Goal: Information Seeking & Learning: Learn about a topic

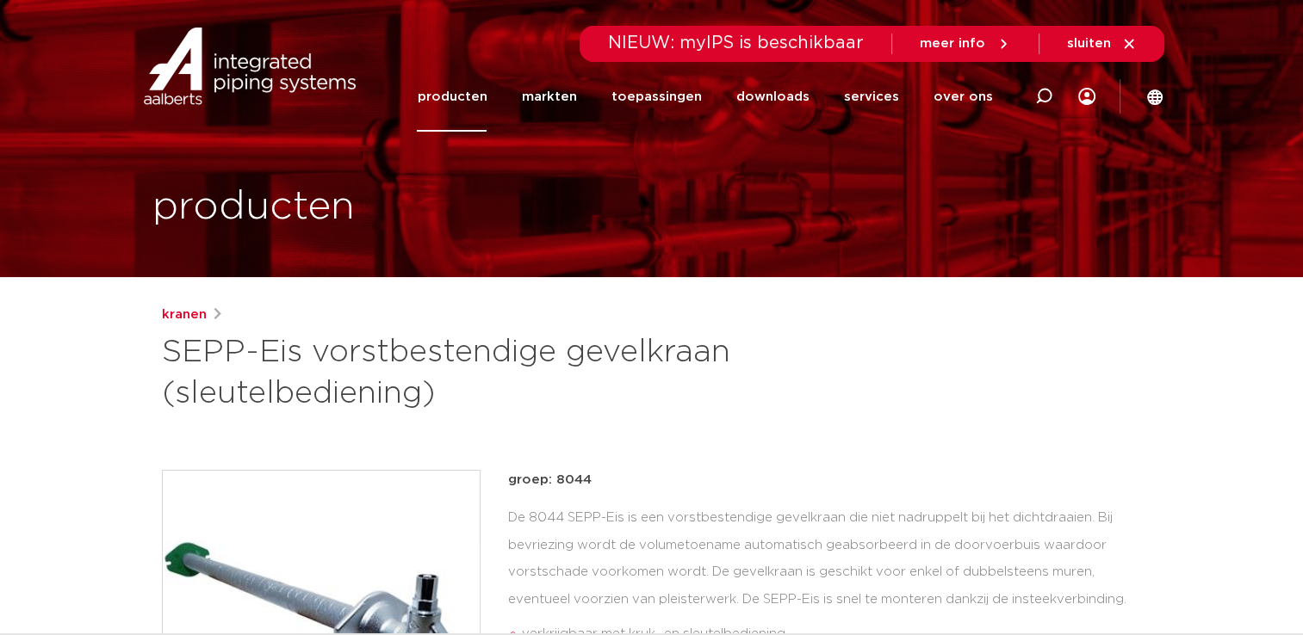
click at [476, 103] on link "producten" at bounding box center [452, 97] width 70 height 70
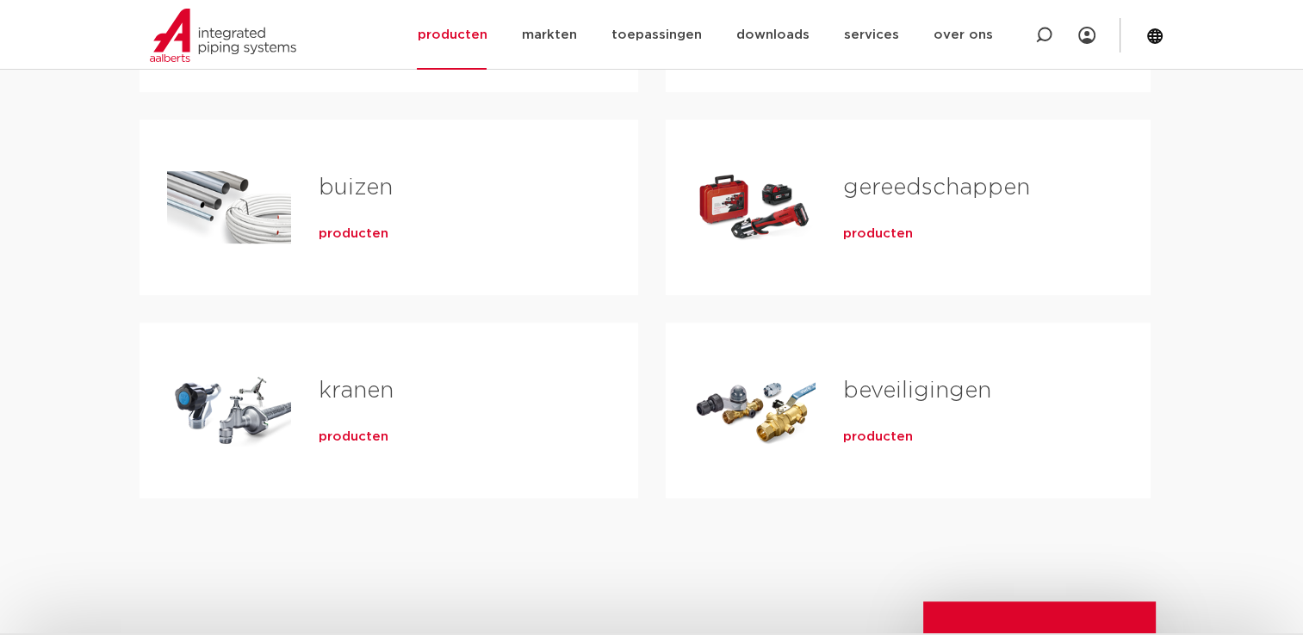
scroll to position [517, 0]
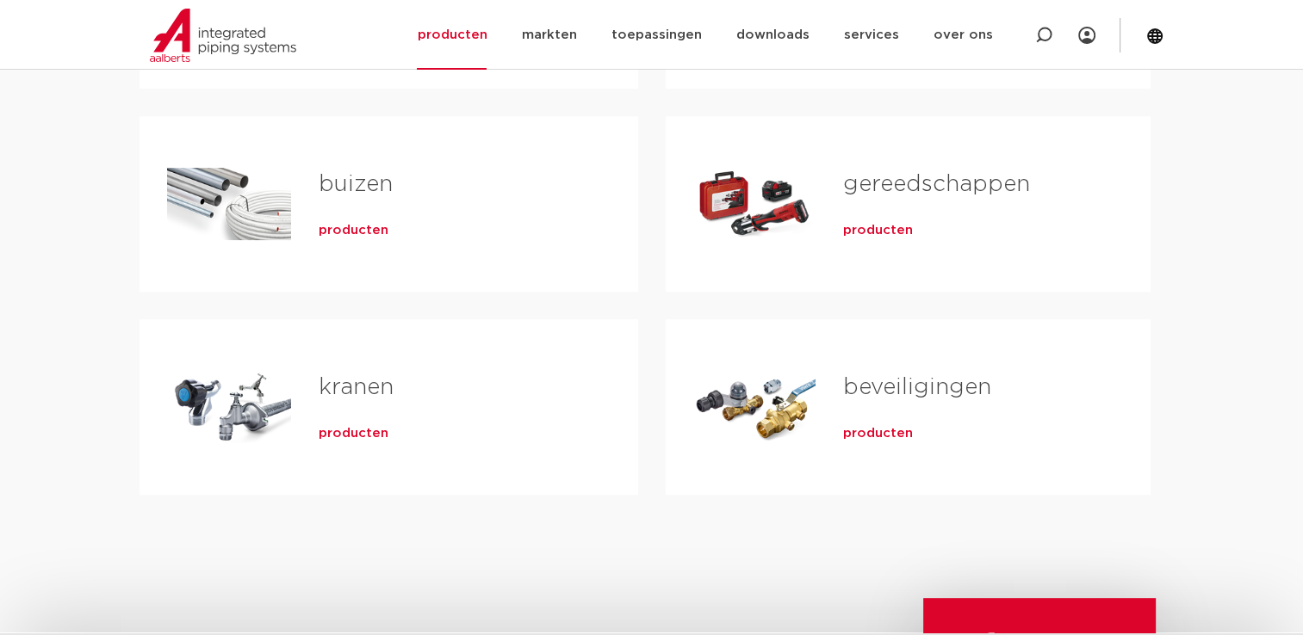
click at [221, 400] on div "Tabs. Open items met enter of spatie, sluit af met escape en navigeer met de pi…" at bounding box center [229, 407] width 124 height 121
click at [379, 437] on span "producten" at bounding box center [354, 433] width 70 height 17
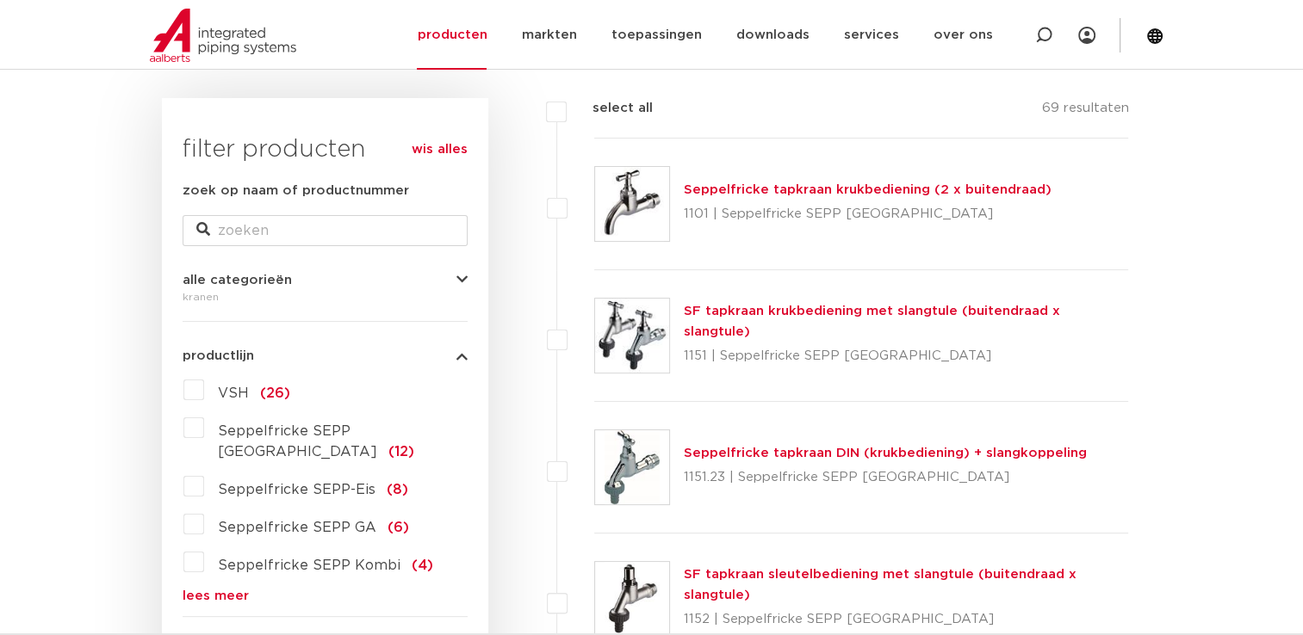
scroll to position [344, 0]
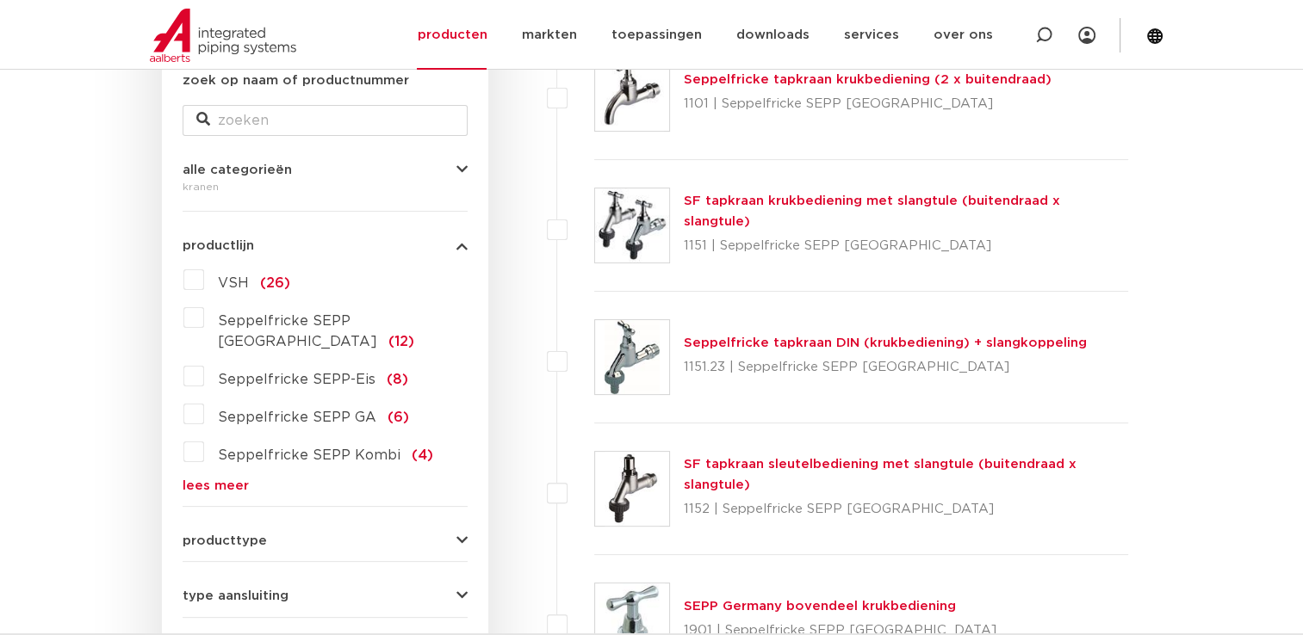
click at [204, 362] on label "Seppelfricke SEPP-Eis (8)" at bounding box center [306, 376] width 204 height 28
click at [0, 0] on input "Seppelfricke SEPP-Eis (8)" at bounding box center [0, 0] width 0 height 0
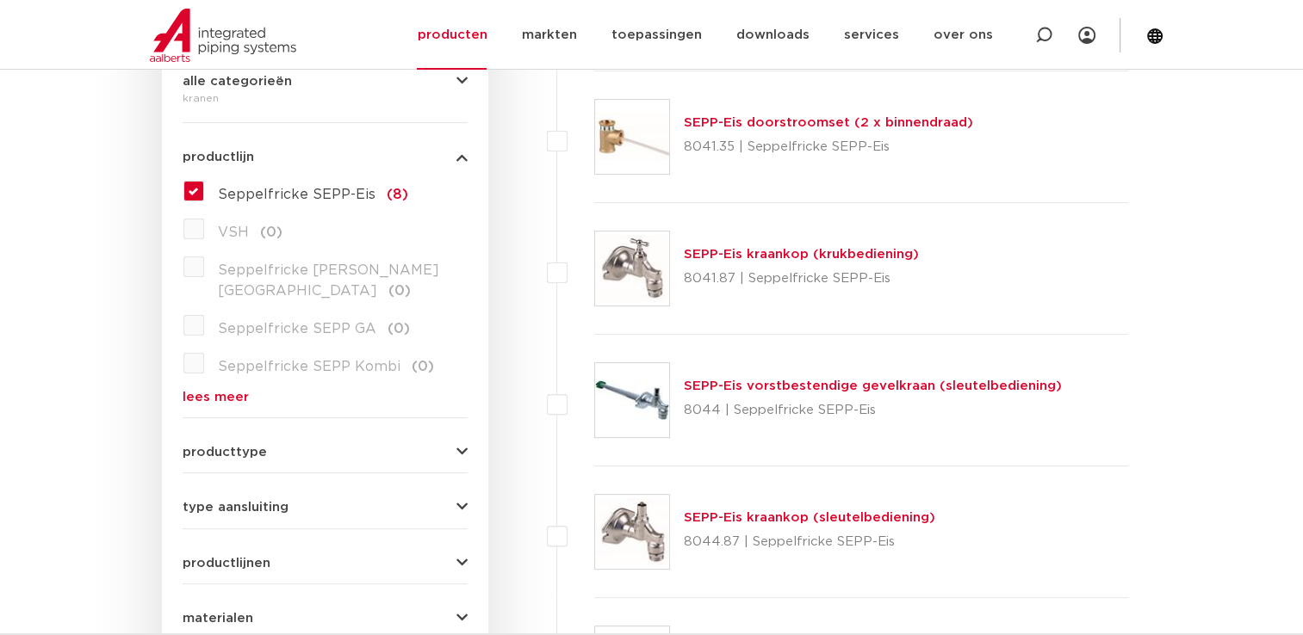
scroll to position [431, 0]
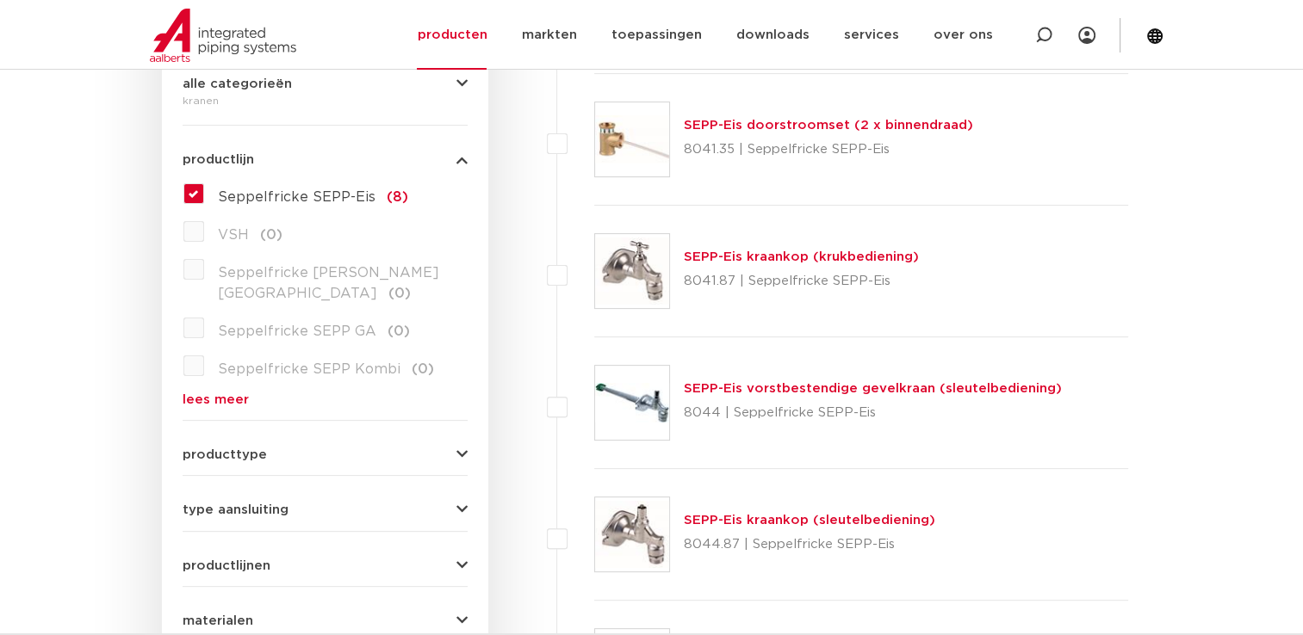
click at [761, 252] on link "SEPP-Eis kraankop (krukbediening)" at bounding box center [801, 257] width 235 height 13
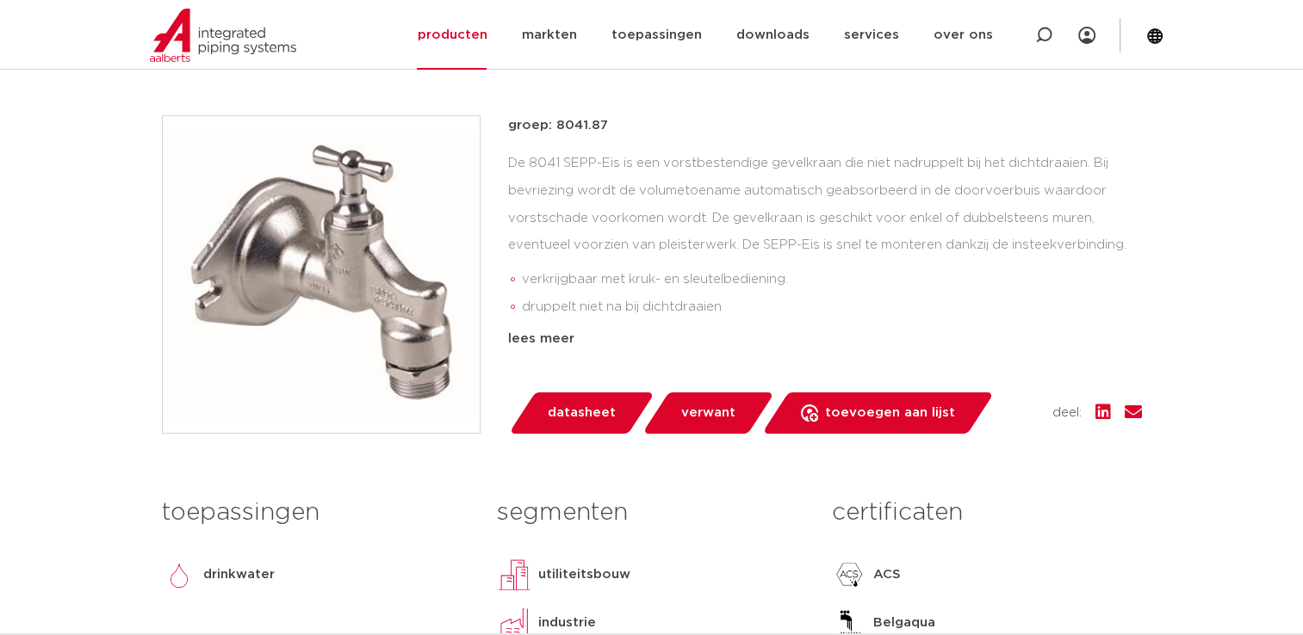
scroll to position [86, 0]
